Goal: Information Seeking & Learning: Learn about a topic

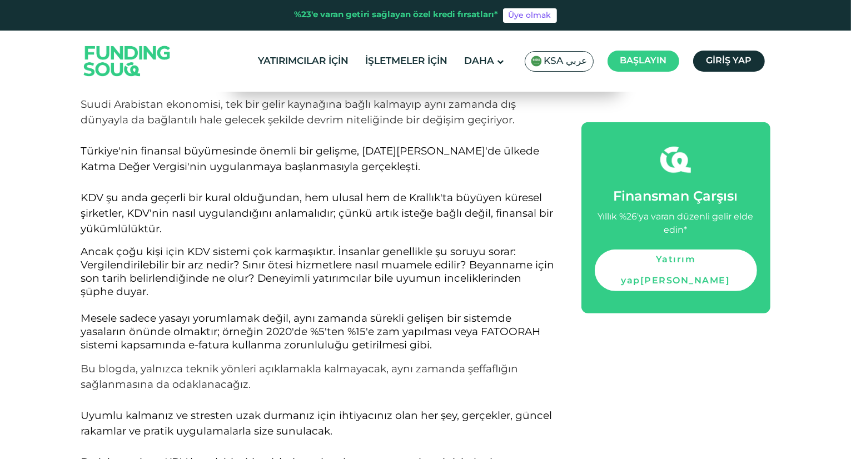
scroll to position [556, 0]
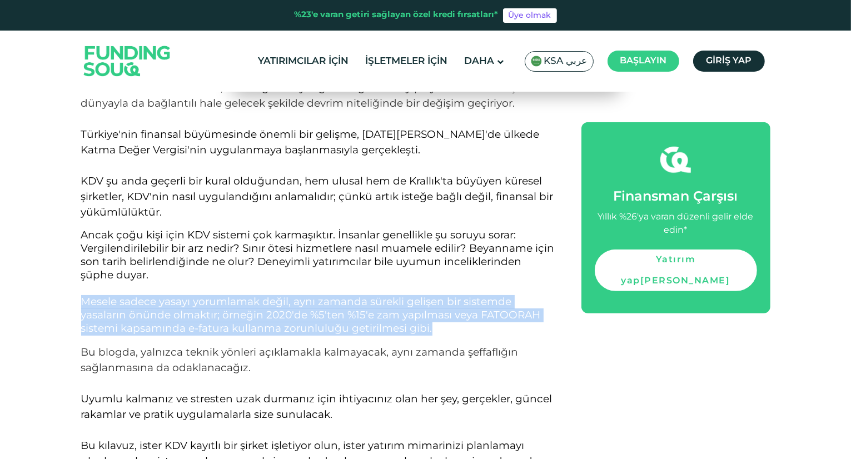
drag, startPoint x: 83, startPoint y: 305, endPoint x: 443, endPoint y: 325, distance: 360.4
click at [443, 325] on p "Ancak çoğu kişi için KDV sistemi çok karmaşıktır. İnsanlar genellikle şu soruyu…" at bounding box center [319, 282] width 476 height 107
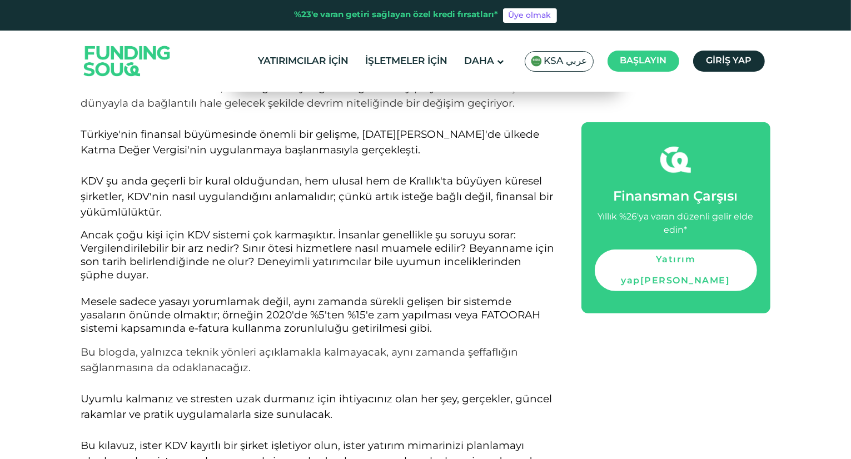
click at [273, 367] on p "Bu blogda, yalnızca teknik yönleri açıklamakla kalmayacak, aynı zamanda şeffafl…" at bounding box center [319, 415] width 476 height 140
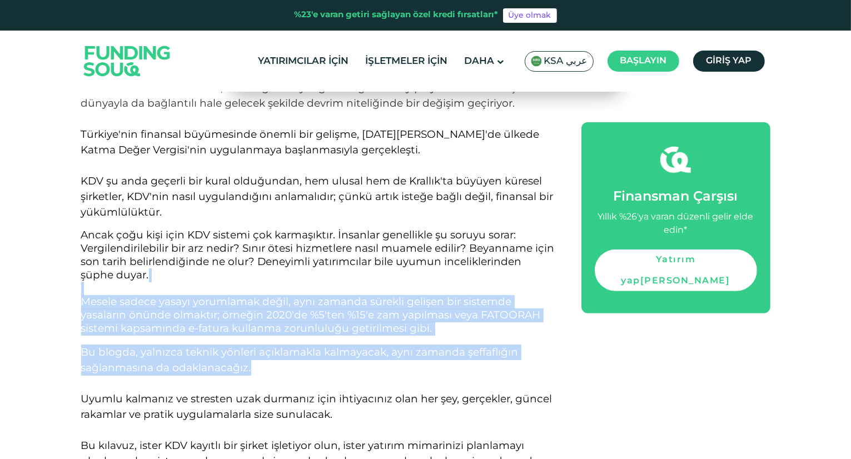
drag, startPoint x: 265, startPoint y: 368, endPoint x: 80, endPoint y: 276, distance: 205.9
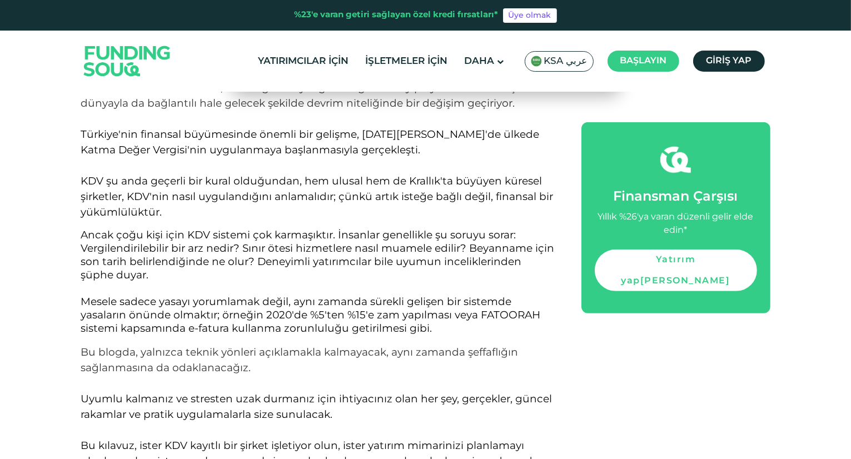
click at [98, 231] on font "Ancak çoğu kişi için KDV sistemi çok karmaşıktır. İnsanlar genellikle şu soruyu…" at bounding box center [318, 255] width 474 height 53
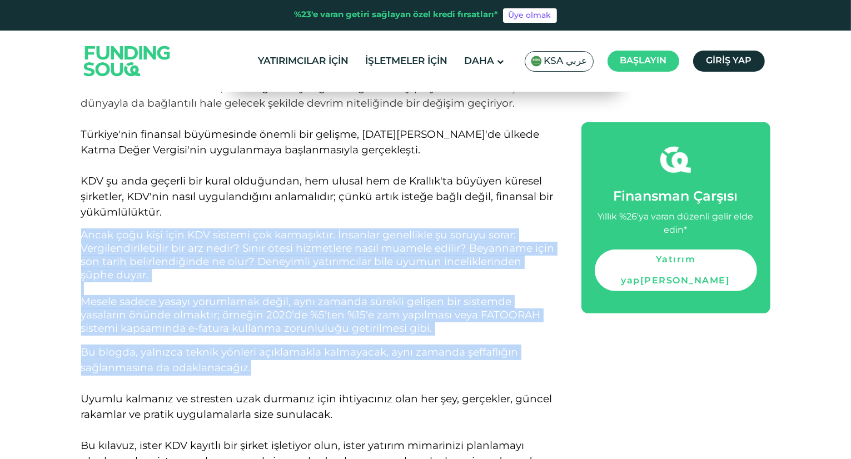
drag, startPoint x: 100, startPoint y: 252, endPoint x: 250, endPoint y: 366, distance: 188.5
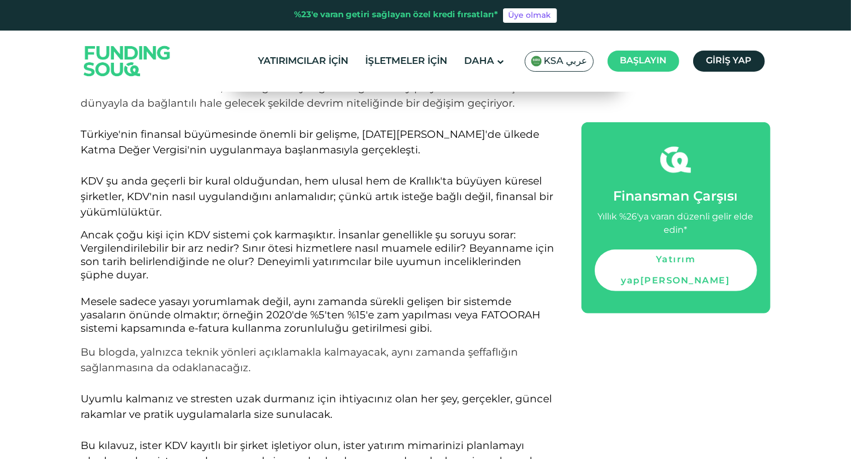
click at [251, 376] on p "Bu blogda, yalnızca teknik yönleri açıklamakla kalmayacak, aynı zamanda şeffafl…" at bounding box center [319, 415] width 476 height 140
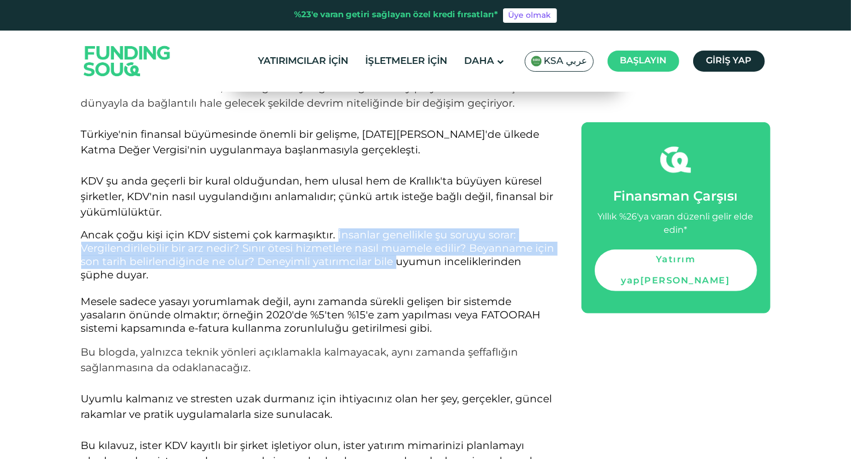
drag, startPoint x: 337, startPoint y: 232, endPoint x: 394, endPoint y: 263, distance: 64.7
click at [394, 263] on font "Ancak çoğu kişi için KDV sistemi çok karmaşıktır. İnsanlar genellikle şu soruyu…" at bounding box center [318, 255] width 474 height 53
click at [356, 247] on font "Ancak çoğu kişi için KDV sistemi çok karmaşıktır. İnsanlar genellikle şu soruyu…" at bounding box center [318, 255] width 474 height 53
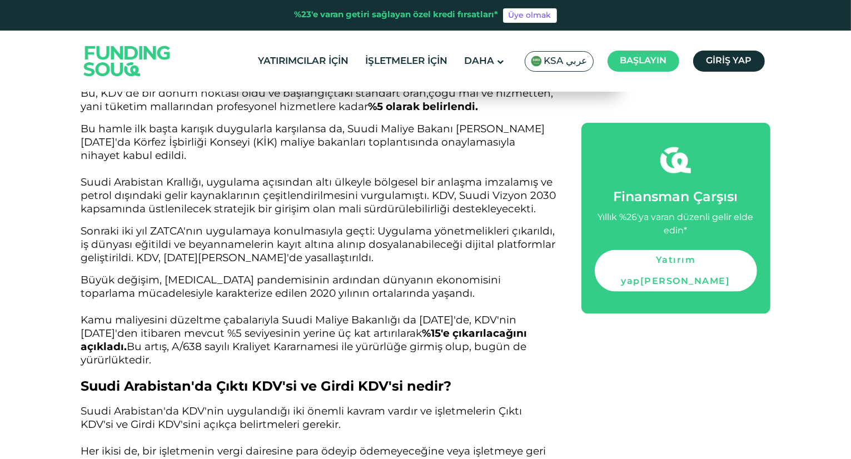
scroll to position [1446, 0]
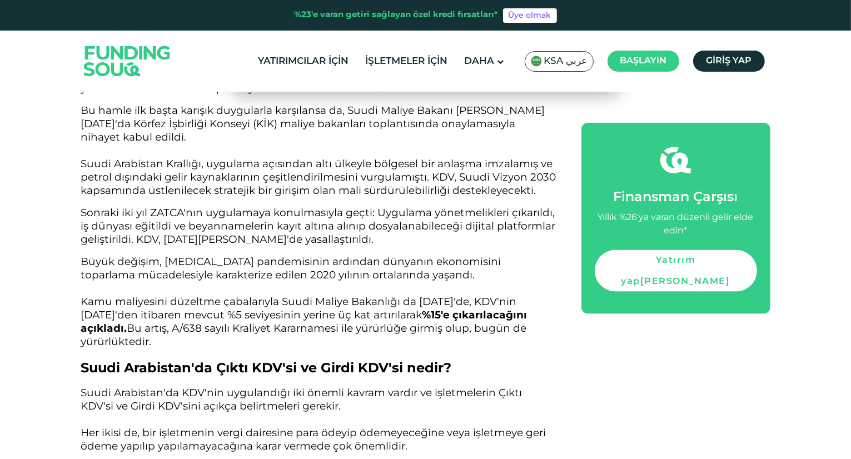
click at [260, 270] on font "Büyük değişim, [MEDICAL_DATA] pandemisinin ardından dünyanın ekonomisini toparl…" at bounding box center [291, 268] width 420 height 26
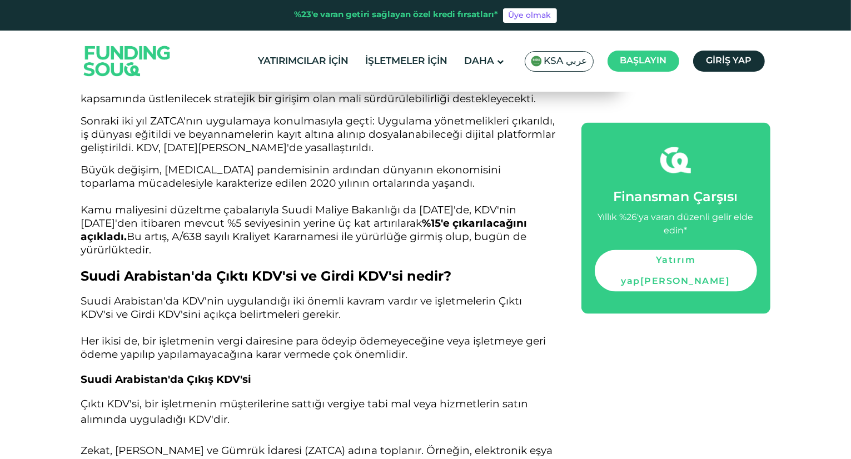
scroll to position [1557, 0]
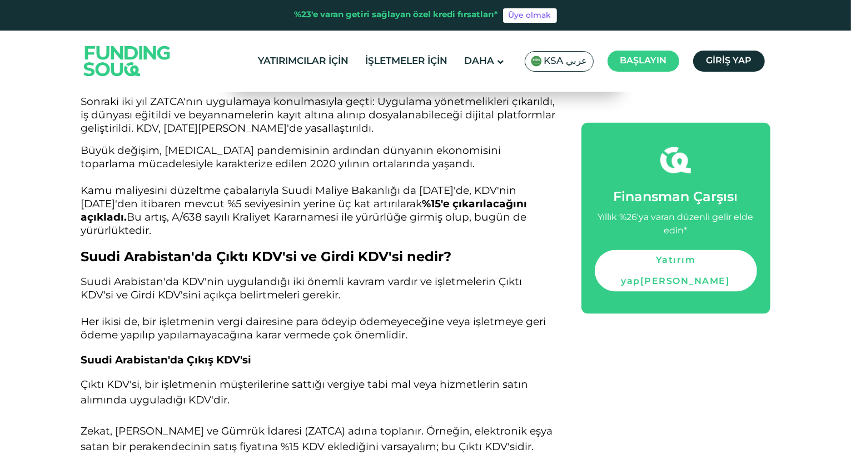
drag, startPoint x: 205, startPoint y: 217, endPoint x: 207, endPoint y: 227, distance: 10.3
click at [207, 227] on p "Büyük değişim, [MEDICAL_DATA] pandemisinin ardından dünyanın ekonomisini toparl…" at bounding box center [319, 191] width 476 height 93
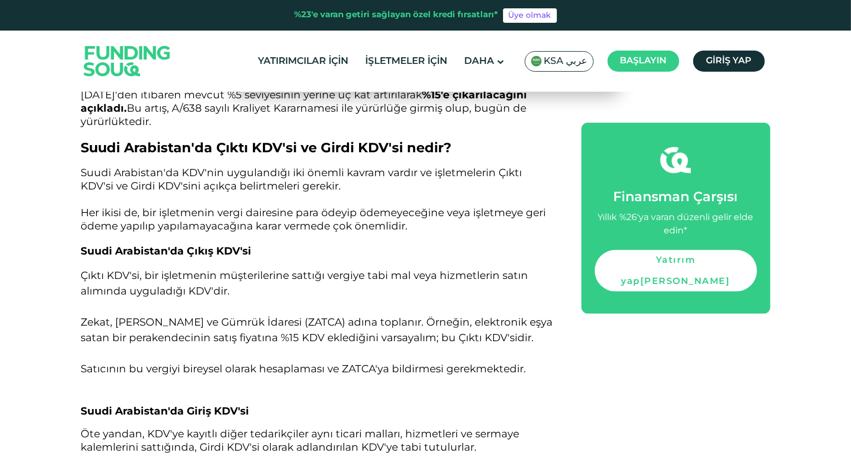
scroll to position [1668, 0]
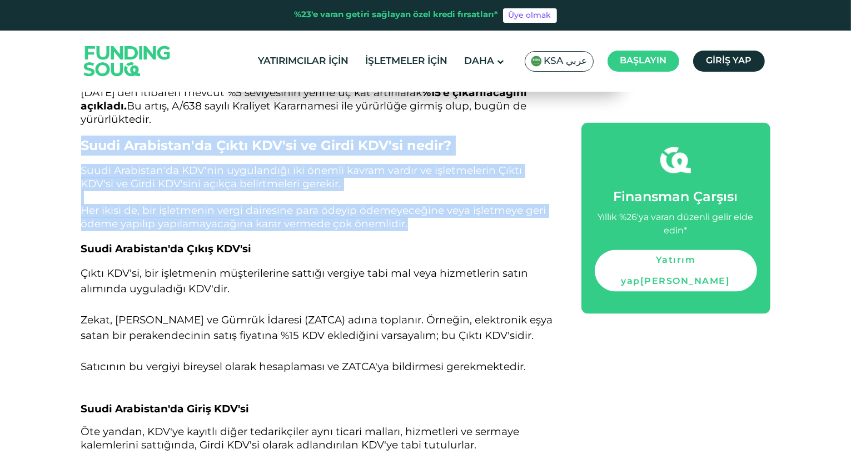
drag, startPoint x: 80, startPoint y: 143, endPoint x: 413, endPoint y: 227, distance: 344.1
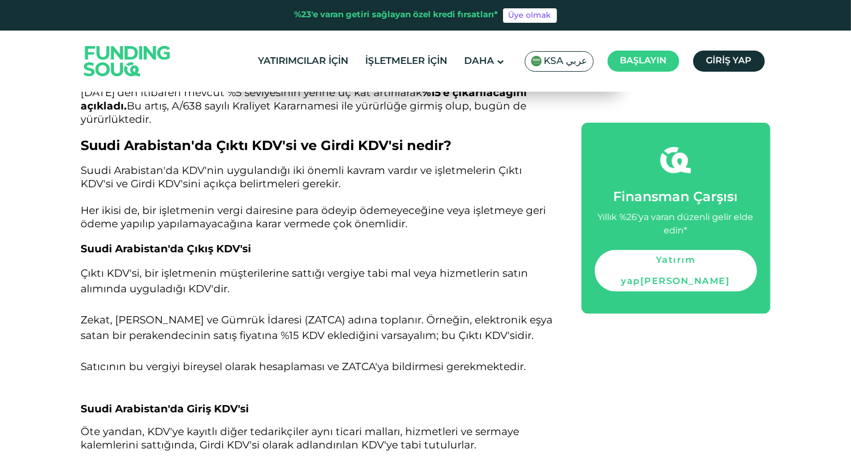
click at [287, 240] on h3 "Suudi Arabistan'da Çıkış KDV'si" at bounding box center [319, 248] width 476 height 17
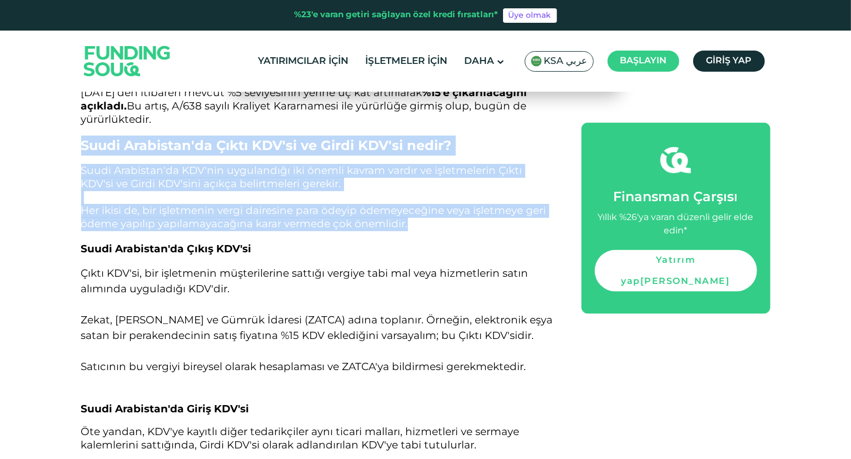
drag, startPoint x: 83, startPoint y: 143, endPoint x: 433, endPoint y: 221, distance: 358.4
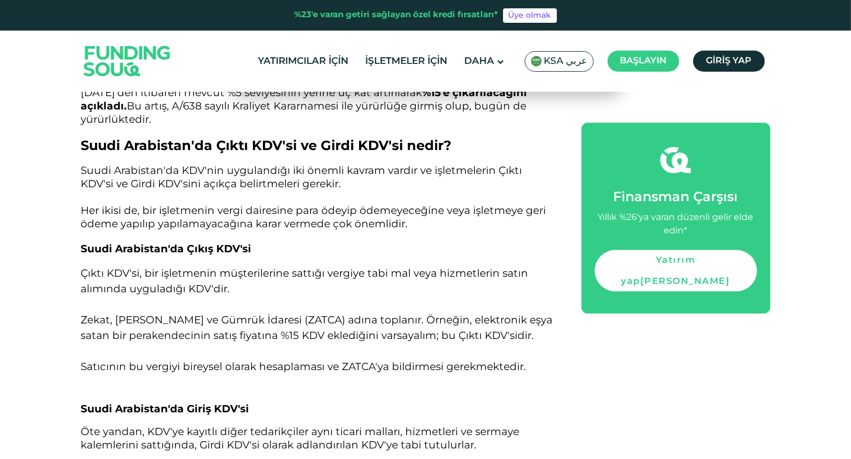
click at [380, 251] on h3 "Suudi Arabistan'da Çıkış KDV'si" at bounding box center [319, 248] width 476 height 17
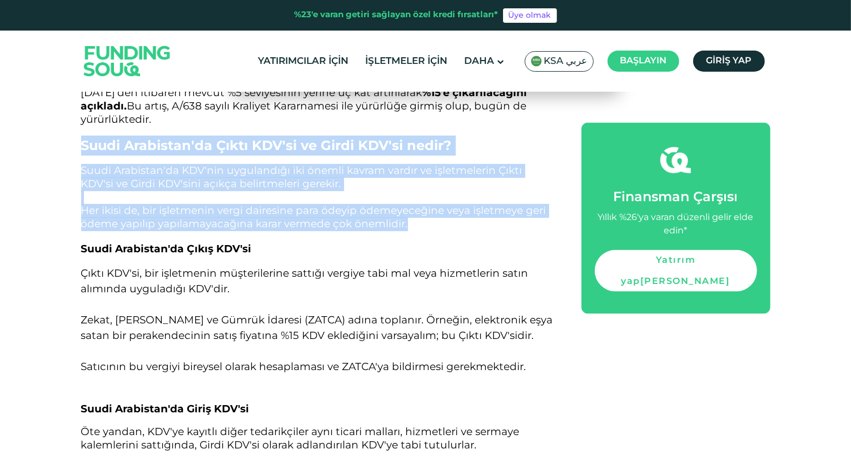
drag, startPoint x: 83, startPoint y: 144, endPoint x: 412, endPoint y: 221, distance: 337.5
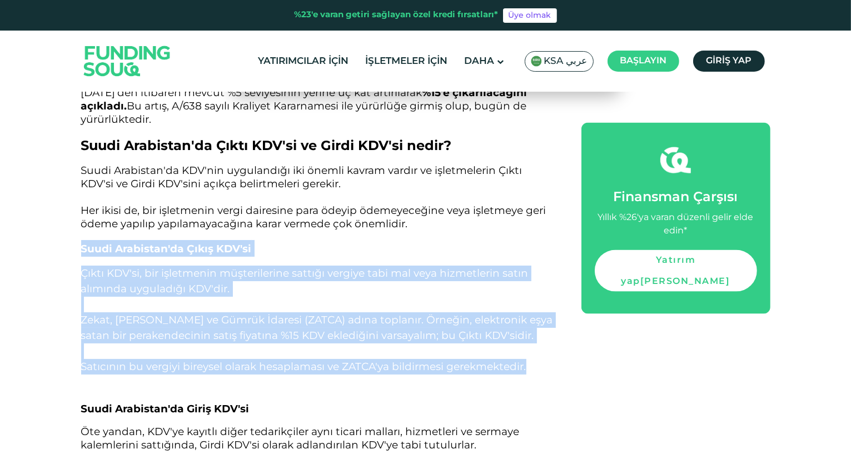
drag, startPoint x: 81, startPoint y: 246, endPoint x: 549, endPoint y: 371, distance: 484.6
click at [379, 334] on font "Zekat, [PERSON_NAME] ve Gümrük İdaresi (ZATCA) adına toplanır. Örneğin, elektro…" at bounding box center [317, 328] width 472 height 28
drag, startPoint x: 81, startPoint y: 248, endPoint x: 527, endPoint y: 368, distance: 461.9
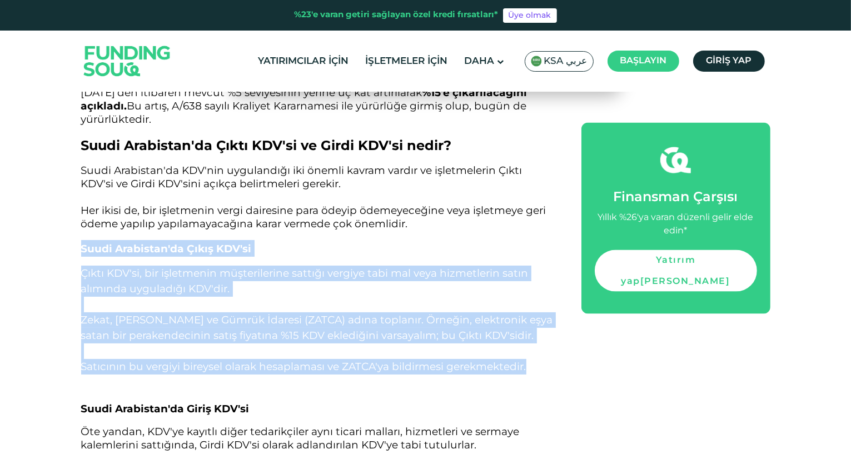
click at [271, 274] on font "Çıktı KDV'si, bir işletmenin müşterilerine sattığı vergiye tabi mal veya hizmet…" at bounding box center [305, 281] width 448 height 28
drag, startPoint x: 85, startPoint y: 259, endPoint x: 532, endPoint y: 366, distance: 459.7
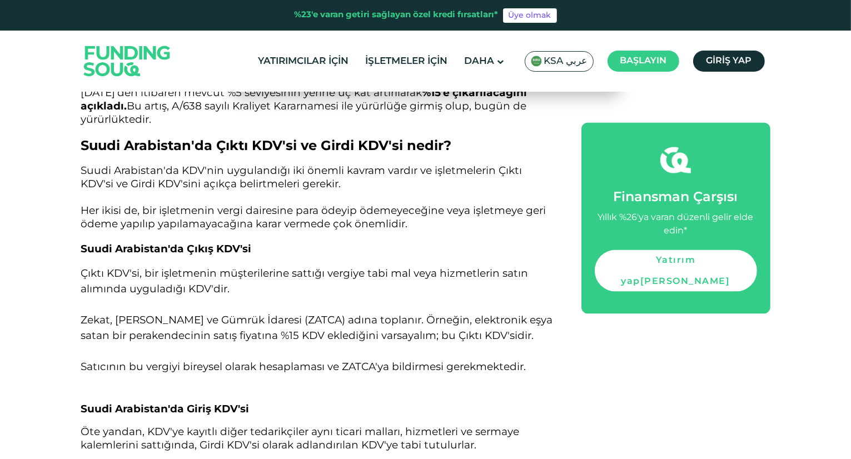
click at [171, 216] on font "Her ikisi de, bir işletmenin vergi dairesine para ödeyip ödemeyeceğine veya işl…" at bounding box center [313, 217] width 465 height 26
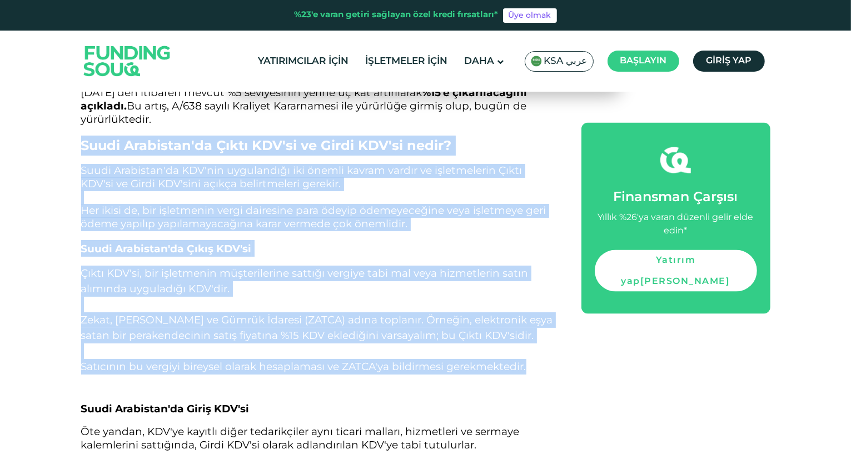
drag, startPoint x: 82, startPoint y: 141, endPoint x: 534, endPoint y: 368, distance: 505.9
click at [135, 292] on font "Çıktı KDV'si, bir işletmenin müşterilerine sattığı vergiye tabi mal veya hizmet…" at bounding box center [305, 281] width 448 height 28
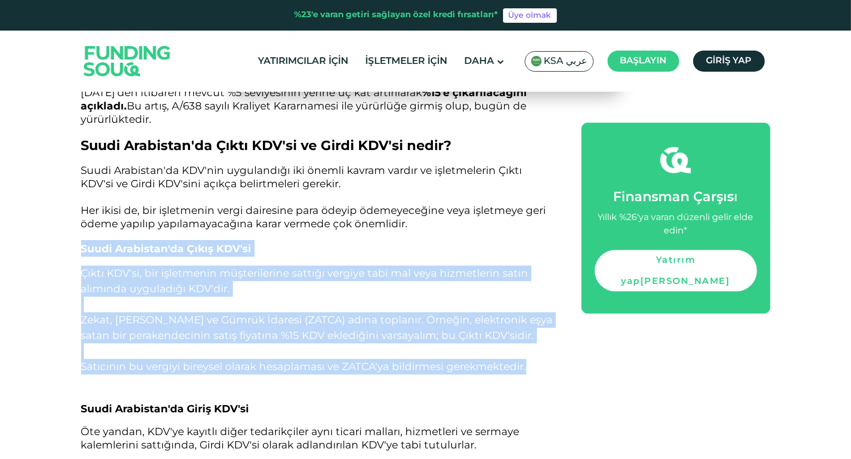
drag, startPoint x: 82, startPoint y: 245, endPoint x: 536, endPoint y: 363, distance: 469.0
click at [175, 282] on font "Çıktı KDV'si, bir işletmenin müşterilerine sattığı vergiye tabi mal veya hizmet…" at bounding box center [305, 281] width 448 height 28
drag, startPoint x: 82, startPoint y: 248, endPoint x: 526, endPoint y: 367, distance: 459.5
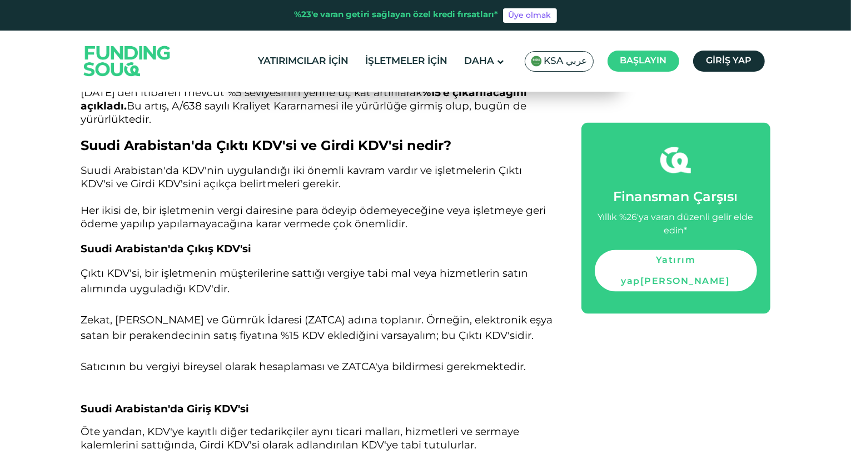
click at [170, 230] on p "Suudi Arabistan'da KDV'nin uygulandığı iki önemli kavram vardır ve işletmelerin…" at bounding box center [319, 198] width 476 height 67
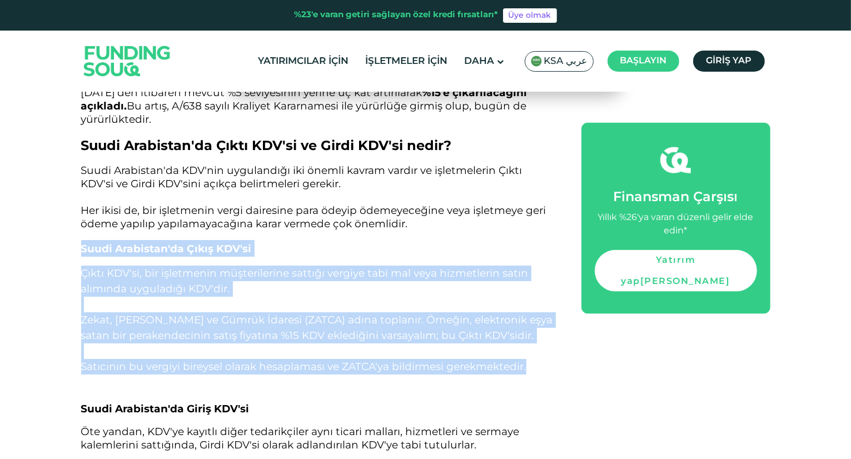
drag, startPoint x: 81, startPoint y: 245, endPoint x: 540, endPoint y: 370, distance: 475.4
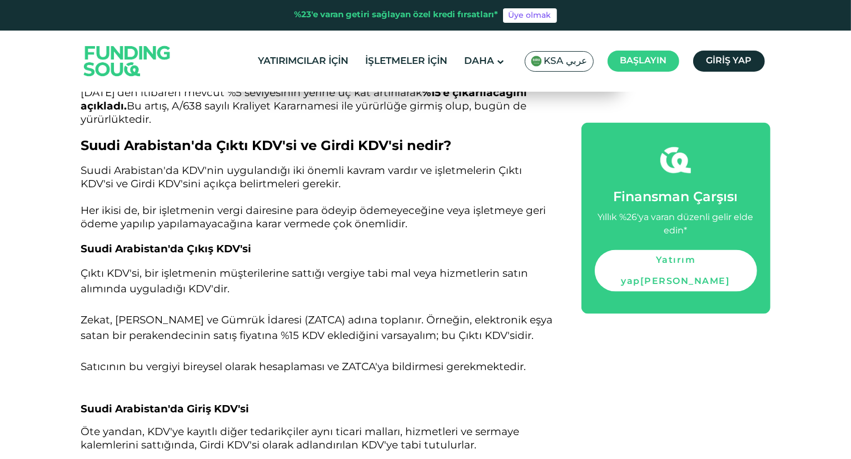
click at [145, 221] on font "Her ikisi de, bir işletmenin vergi dairesine para ödeyip ödemeyeceğine veya işl…" at bounding box center [313, 217] width 465 height 26
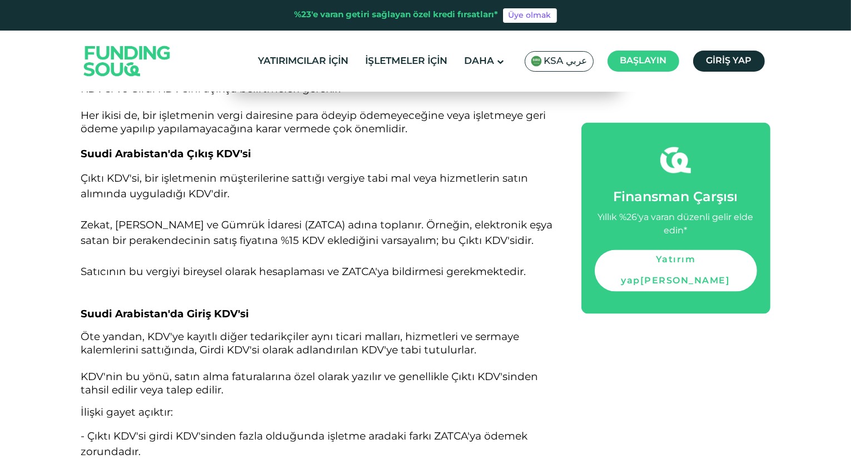
scroll to position [1780, 0]
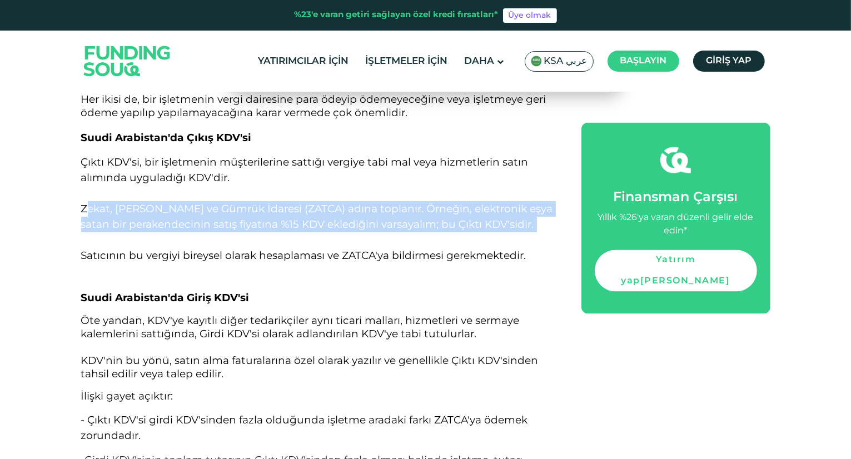
drag, startPoint x: 85, startPoint y: 207, endPoint x: 336, endPoint y: 240, distance: 253.5
click at [336, 240] on p "Çıktı KDV'si, bir işletmenin müşterilerine sattığı vergiye tabi mal veya hizmet…" at bounding box center [319, 209] width 476 height 109
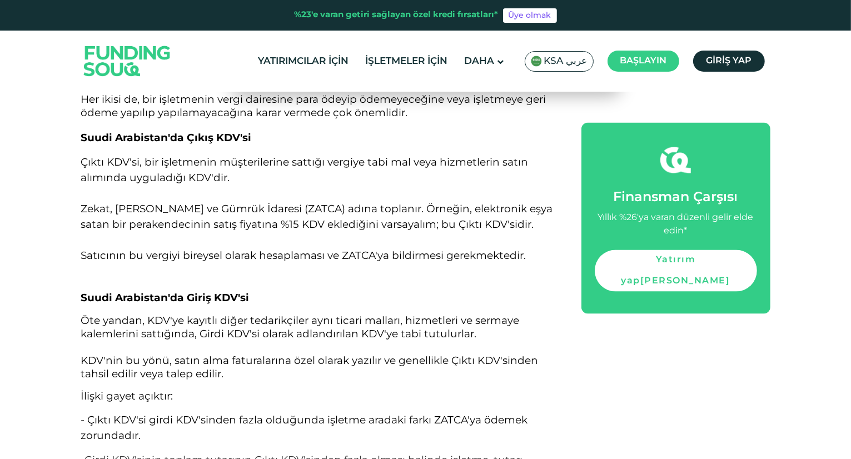
click at [427, 360] on font "KDV'nin bu yönü, satın alma faturalarına özel olarak yazılır ve genellikle Çıkt…" at bounding box center [310, 367] width 458 height 26
drag, startPoint x: 395, startPoint y: 361, endPoint x: 539, endPoint y: 360, distance: 144.6
click at [539, 360] on p "Öte yandan, KDV'ye kayıtlı diğer tedarikçiler aynı ticari malları, hizmetleri v…" at bounding box center [319, 348] width 476 height 67
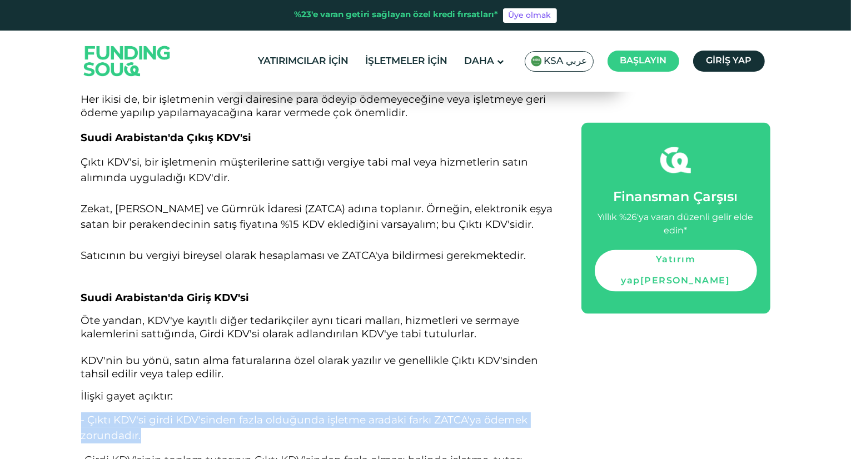
drag, startPoint x: 78, startPoint y: 418, endPoint x: 156, endPoint y: 441, distance: 81.7
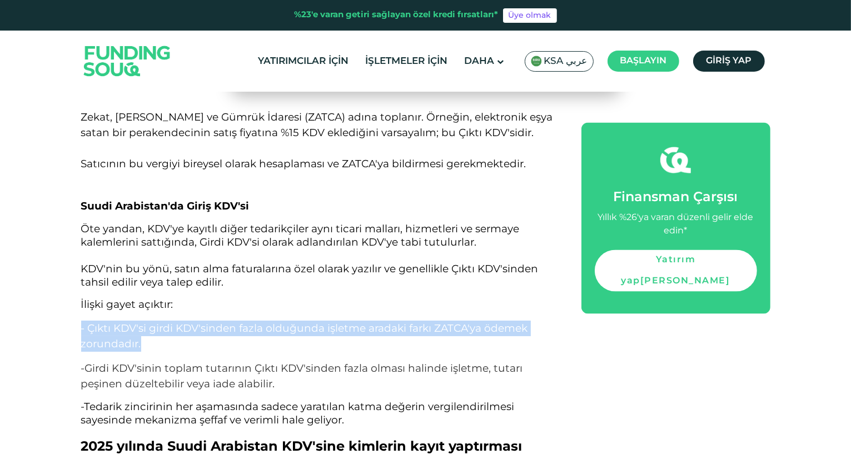
scroll to position [1891, 0]
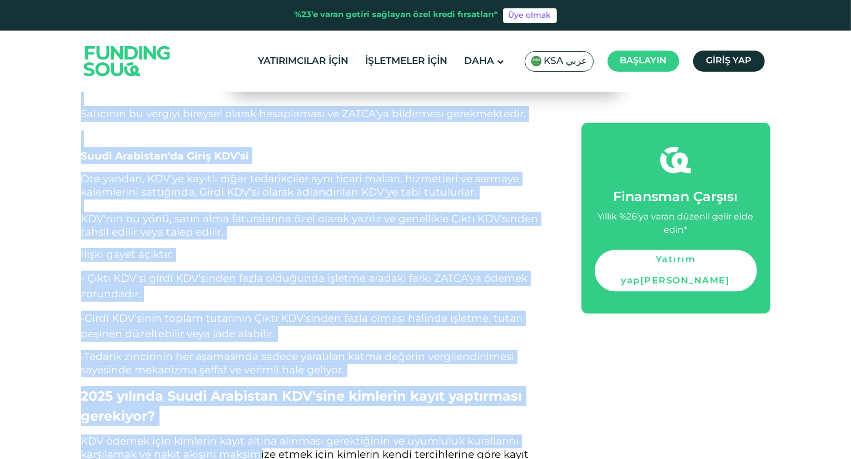
scroll to position [1934, 0]
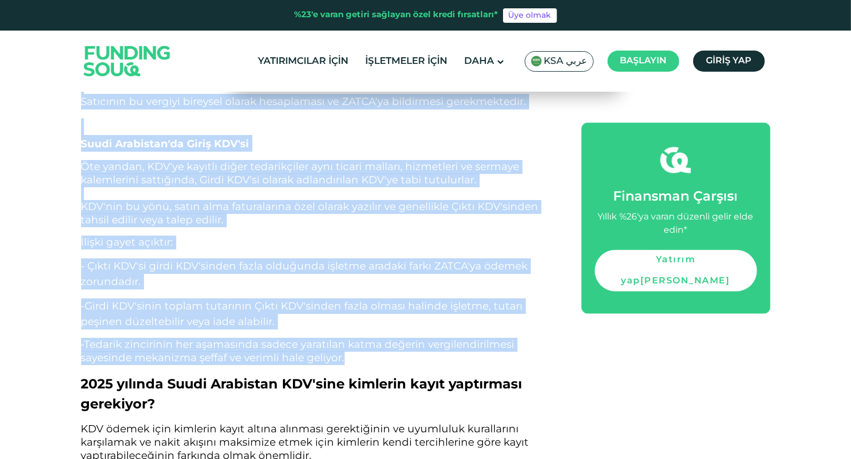
drag, startPoint x: 82, startPoint y: 192, endPoint x: 365, endPoint y: 364, distance: 331.9
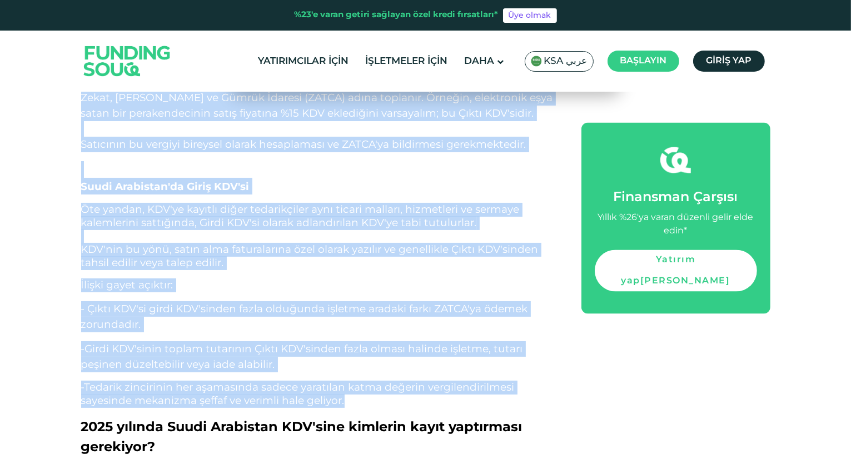
scroll to position [1767, 0]
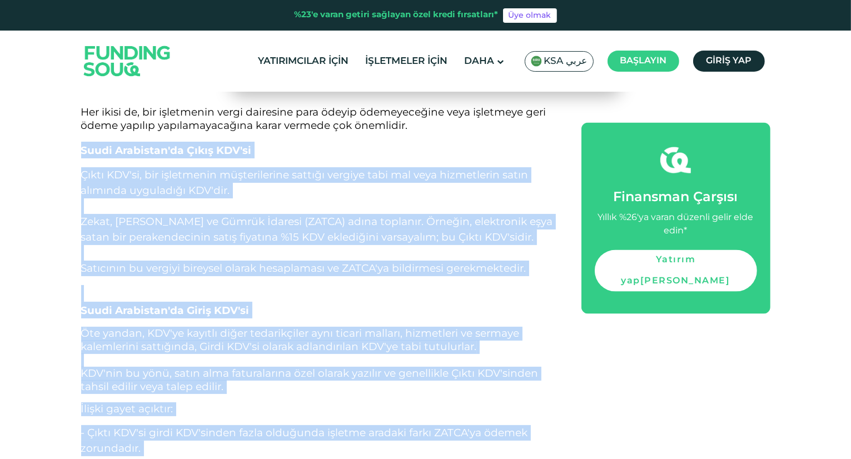
click at [151, 204] on p "Çıktı KDV'si, bir işletmenin müşterilerine sattığı vergiye tabi mal veya hizmet…" at bounding box center [319, 221] width 476 height 109
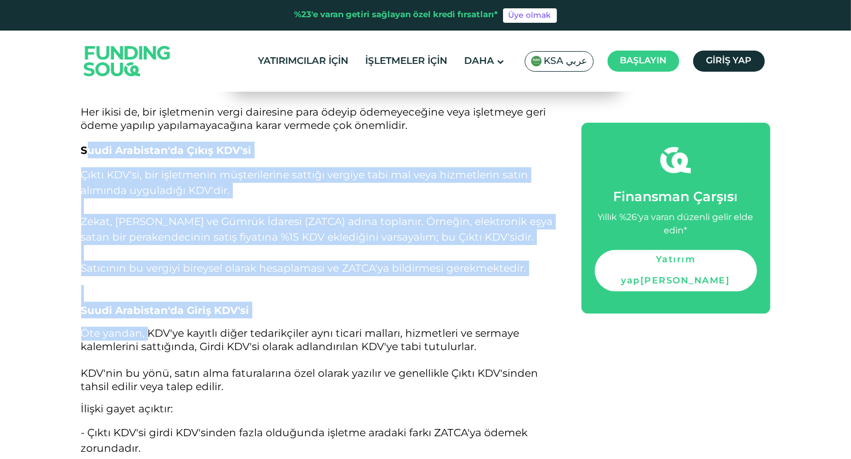
drag, startPoint x: 85, startPoint y: 150, endPoint x: 149, endPoint y: 323, distance: 184.6
click at [136, 330] on font "Öte yandan, KDV'ye kayıtlı diğer tedarikçiler aynı ticari malları, hizmetleri v…" at bounding box center [300, 340] width 439 height 26
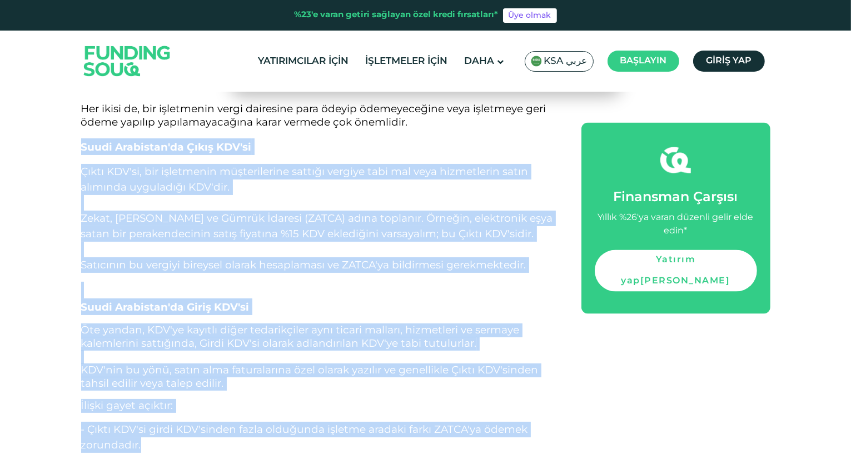
drag, startPoint x: 81, startPoint y: 146, endPoint x: 250, endPoint y: 450, distance: 347.6
click at [214, 353] on p "Öte yandan, KDV'ye kayıtlı diğer tedarikçiler aynı ticari malları, hizmetleri v…" at bounding box center [319, 357] width 476 height 67
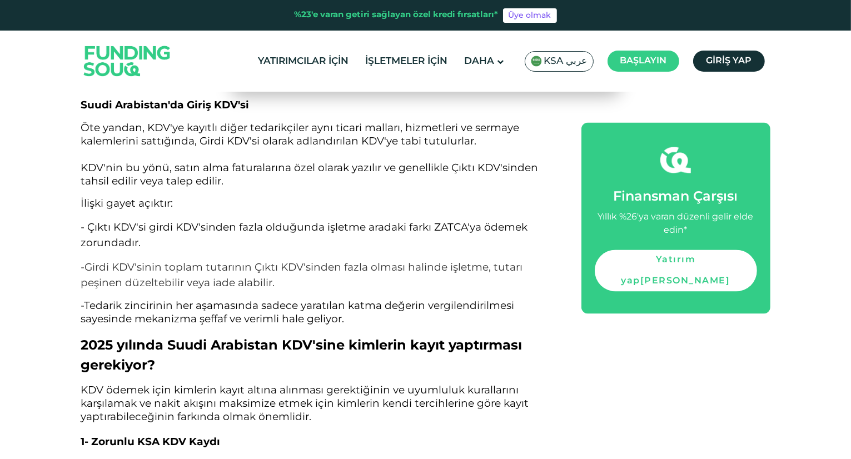
scroll to position [1993, 0]
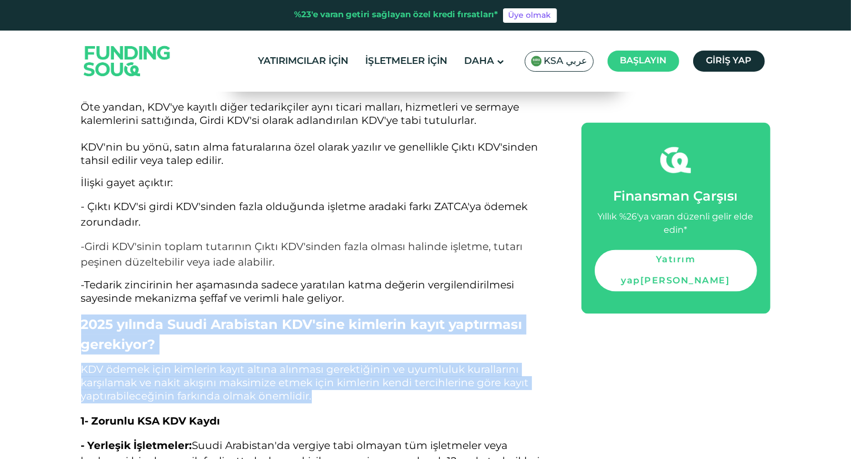
drag, startPoint x: 81, startPoint y: 319, endPoint x: 337, endPoint y: 399, distance: 268.6
click at [174, 339] on h2 "2025 yılında Suudi Arabistan KDV'sine kimlerin kayıt yaptırması gerekiyor?" at bounding box center [319, 335] width 476 height 40
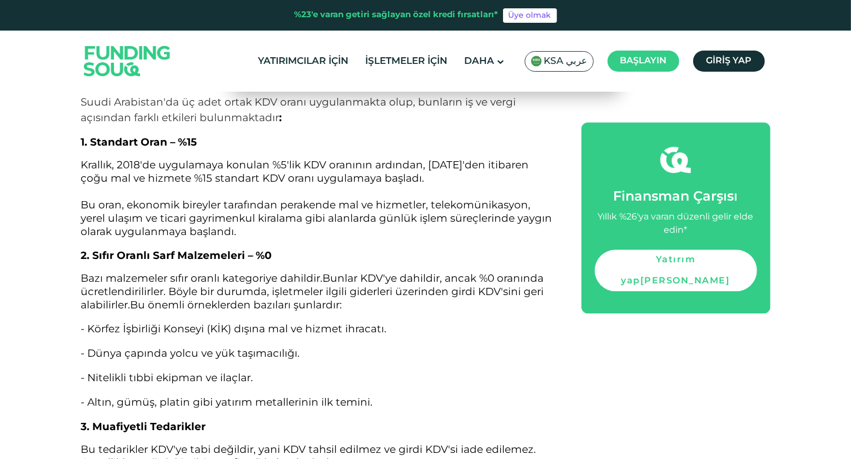
scroll to position [2827, 0]
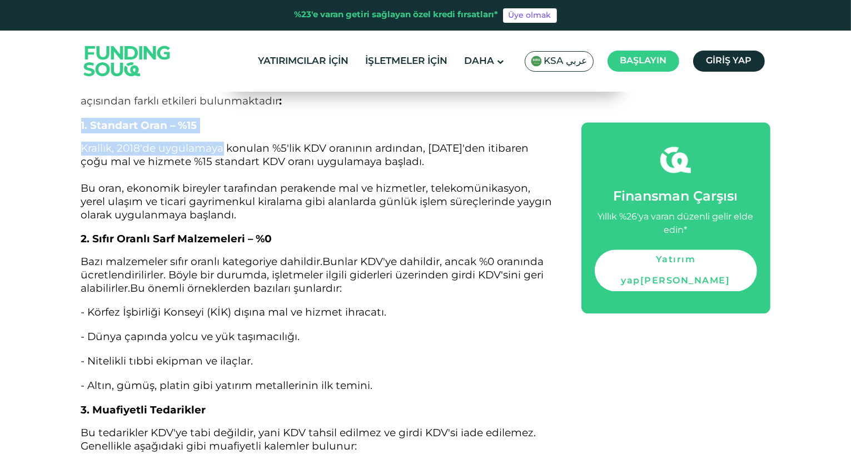
drag, startPoint x: 79, startPoint y: 117, endPoint x: 220, endPoint y: 142, distance: 143.4
click at [209, 236] on font "2. Sıfır Oranlı Sarf Malzemeleri – %0" at bounding box center [176, 238] width 191 height 13
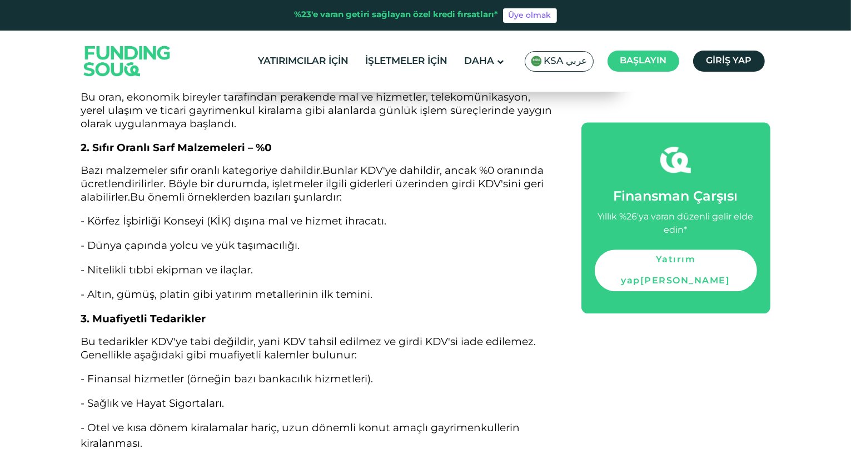
scroll to position [2939, 0]
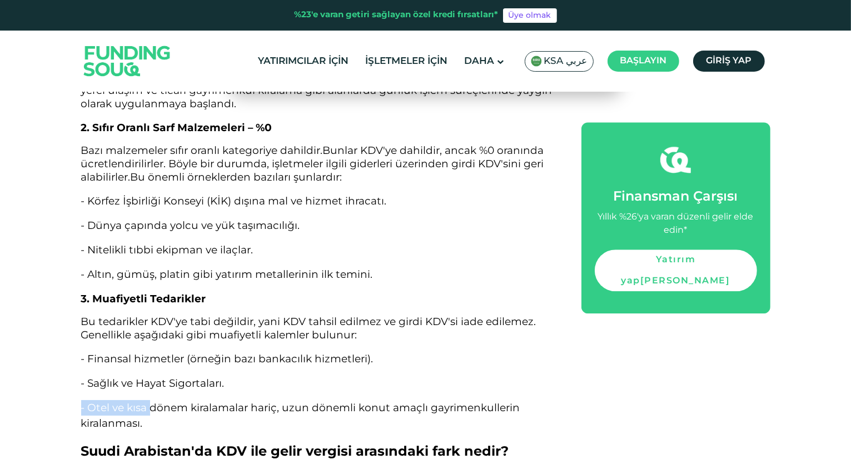
drag, startPoint x: 115, startPoint y: 407, endPoint x: 148, endPoint y: 407, distance: 32.8
click at [148, 407] on font "- Otel ve kısa dönem kiralamalar hariç, uzun dönemli konut amaçlı gayrimenkulle…" at bounding box center [300, 416] width 439 height 28
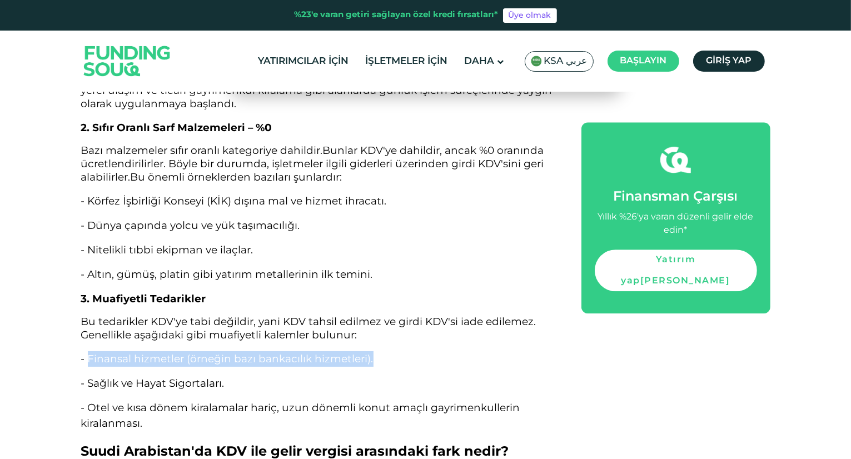
drag, startPoint x: 91, startPoint y: 356, endPoint x: 379, endPoint y: 357, distance: 288.1
click at [379, 357] on p "- Finansal hizmetler (örneğin bazı bankacılık hizmetleri)." at bounding box center [319, 359] width 476 height 16
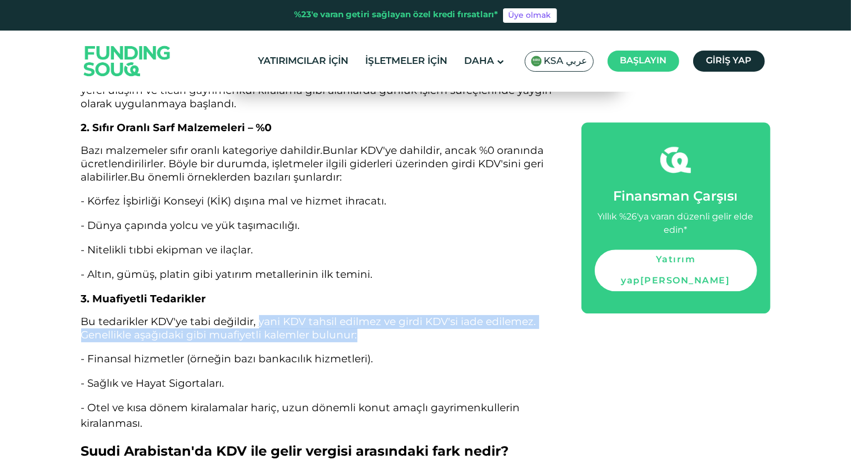
drag, startPoint x: 260, startPoint y: 320, endPoint x: 408, endPoint y: 337, distance: 148.9
click at [408, 337] on p "Bu tedarikler KDV'ye tabi değildir, yani KDV tahsil edilmez ve girdi KDV'si iad…" at bounding box center [319, 329] width 476 height 27
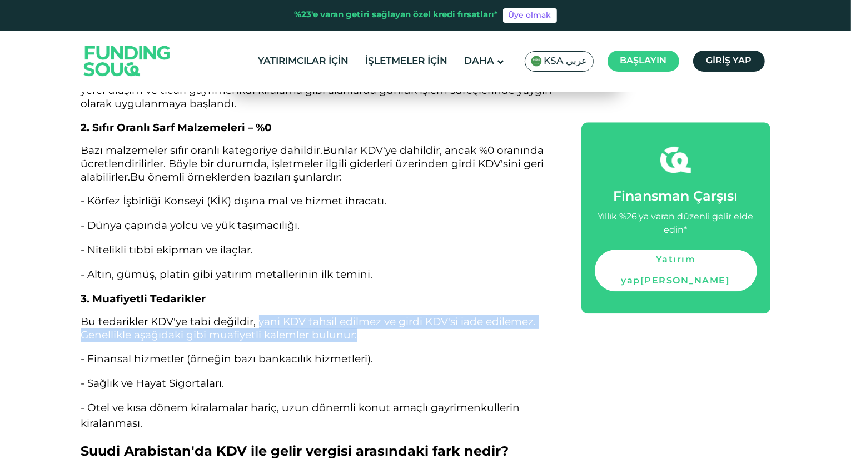
drag, startPoint x: 259, startPoint y: 320, endPoint x: 360, endPoint y: 335, distance: 102.2
click at [360, 335] on p "Bu tedarikler KDV'ye tabi değildir, yani KDV tahsil edilmez ve girdi KDV'si iad…" at bounding box center [319, 329] width 476 height 27
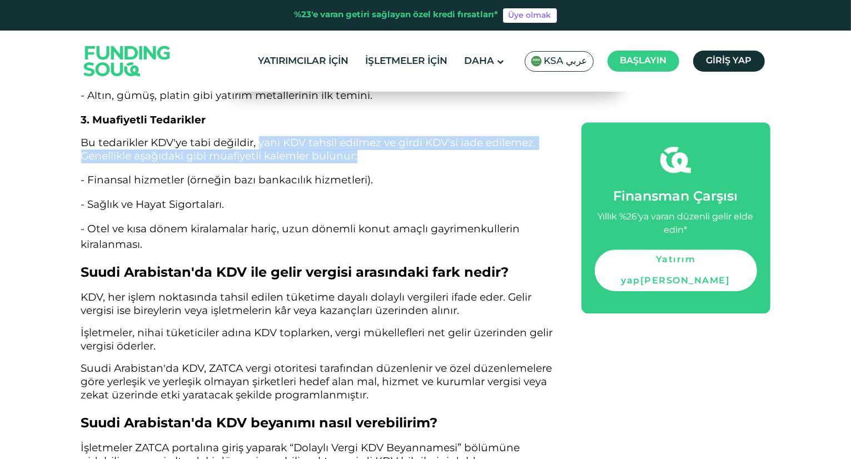
scroll to position [3161, 0]
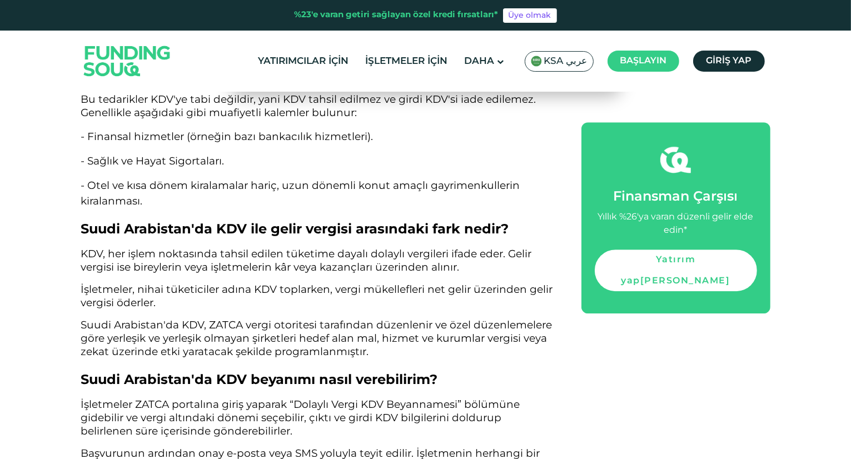
click at [194, 338] on font "Suudi Arabistan'da KDV, ZATCA vergi otoritesi tarafından düzenlenir ve özel düz…" at bounding box center [317, 338] width 472 height 39
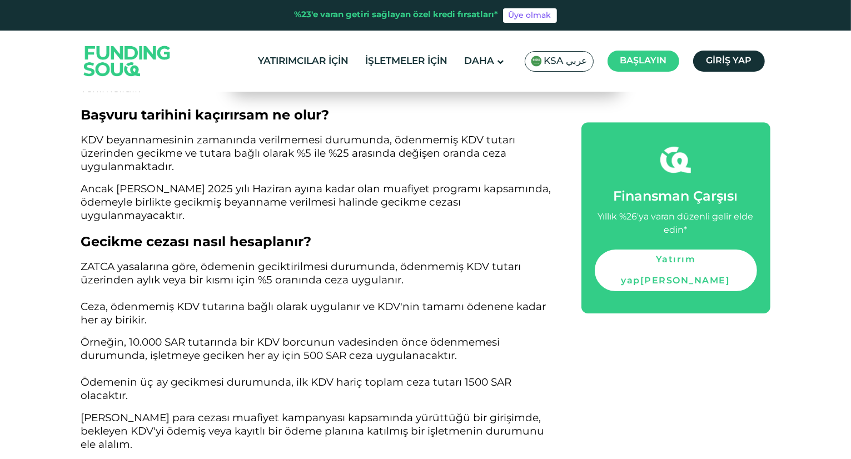
scroll to position [3606, 0]
